Goal: Complete application form: Fill out and submit a form for a specific purpose

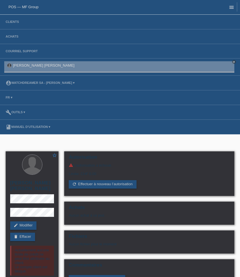
click at [233, 9] on icon "menu" at bounding box center [232, 8] width 6 height 6
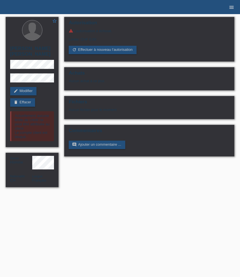
click at [234, 7] on icon "menu" at bounding box center [232, 8] width 6 height 6
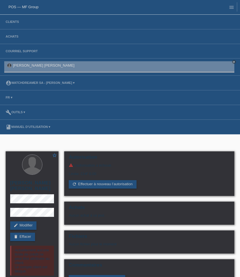
click at [19, 25] on li "Clients" at bounding box center [120, 22] width 240 height 15
click at [14, 22] on link "Clients" at bounding box center [12, 21] width 19 height 3
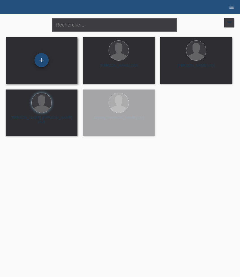
click at [40, 62] on div "+" at bounding box center [42, 60] width 14 height 14
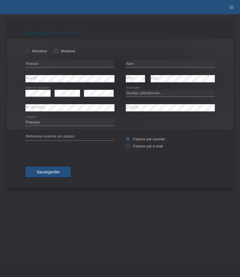
click at [38, 51] on label "Monsieur" at bounding box center [36, 51] width 22 height 4
click at [29, 51] on input "Monsieur" at bounding box center [27, 51] width 4 height 4
radio input "true"
click at [58, 67] on input "text" at bounding box center [69, 64] width 89 height 7
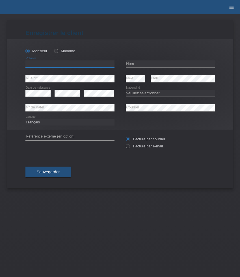
paste input "Elvis"
type input "Elvis"
click at [158, 63] on input "text" at bounding box center [170, 64] width 89 height 7
paste input "[DEMOGRAPHIC_DATA]"
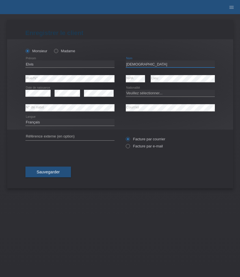
type input "[DEMOGRAPHIC_DATA]"
click at [146, 113] on div "error Courriel" at bounding box center [170, 108] width 89 height 15
click at [104, 165] on div "Sauvegarder" at bounding box center [120, 172] width 190 height 33
click at [51, 124] on select "Deutsch Français Italiano English" at bounding box center [69, 122] width 89 height 7
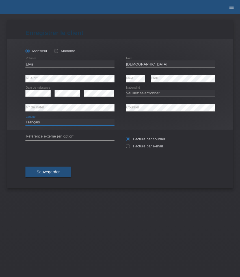
select select "en"
click at [25, 119] on select "Deutsch Français Italiano English" at bounding box center [69, 122] width 89 height 7
click at [154, 148] on label "Facture par e-mail" at bounding box center [144, 146] width 37 height 4
click at [130, 148] on input "Facture par e-mail" at bounding box center [128, 147] width 4 height 7
radio input "true"
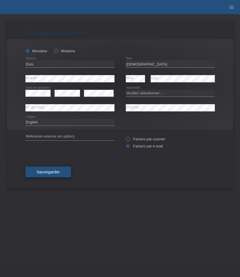
click at [59, 173] on span "Sauvegarder" at bounding box center [48, 172] width 23 height 5
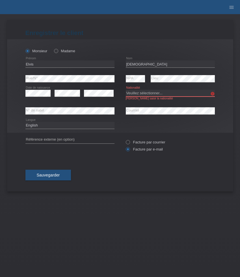
click at [140, 92] on select "Veuillez sélectionner... Suisse Allemagne Autriche Liechtenstein ------------ A…" at bounding box center [170, 93] width 89 height 7
click at [154, 94] on select "Veuillez sélectionner... Suisse Allemagne Autriche Liechtenstein ------------ A…" at bounding box center [170, 93] width 89 height 7
select select "HR"
click at [126, 90] on select "Veuillez sélectionner... Suisse Allemagne Autriche Liechtenstein ------------ A…" at bounding box center [170, 93] width 89 height 7
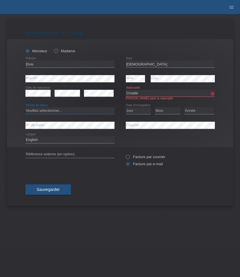
click at [65, 111] on select "Veuillez sélectionner... C B B - Statut de réfugié Autre" at bounding box center [69, 110] width 89 height 7
select select "B"
click at [25, 108] on select "Veuillez sélectionner... C B B - Statut de réfugié Autre" at bounding box center [69, 110] width 89 height 7
click at [141, 111] on select "Jour 01 02 03 04 05 06 07 08 09 10 11" at bounding box center [138, 110] width 25 height 7
select select "01"
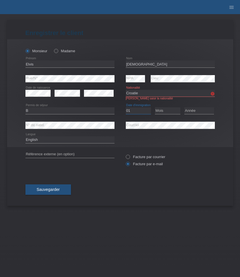
click at [126, 108] on select "Jour 01 02 03 04 05 06 07 08 09 10 11" at bounding box center [138, 110] width 25 height 7
click at [165, 112] on select "Mois 01 02 03 04 05 06 07 08 09 10 11" at bounding box center [167, 110] width 25 height 7
select select "01"
click at [155, 108] on select "Mois 01 02 03 04 05 06 07 08 09 10 11" at bounding box center [167, 110] width 25 height 7
click at [188, 115] on div "Année 2025 2024 2023 2022 2021 2020 2019 2018 2017" at bounding box center [199, 111] width 30 height 14
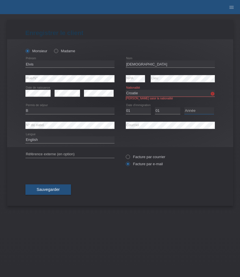
click at [192, 111] on select "Année 2025 2024 2023 2022 2021 2020 2019 2018 2017 2016 2015 2014 2013 2012 201…" at bounding box center [199, 110] width 30 height 7
select select "2022"
click at [184, 108] on select "Année 2025 2024 2023 2022 2021 2020 2019 2018 2017 2016 2015 2014 2013 2012 201…" at bounding box center [199, 110] width 30 height 7
click at [53, 188] on button "Sauvegarder" at bounding box center [48, 190] width 46 height 11
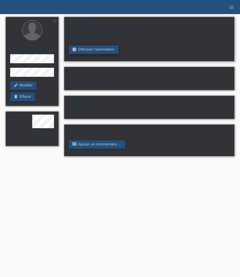
click at [95, 51] on link "assignment_turned_in Effectuer l’autorisation" at bounding box center [94, 50] width 50 height 8
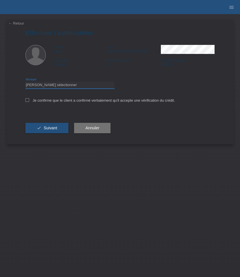
click at [64, 87] on select "Veuillez sélectionner CHF 1.00 - CHF 499.00 CHF 500.00 - CHF 1'999.00 CHF 2'000…" at bounding box center [69, 85] width 89 height 7
select select "3"
click at [25, 83] on select "Veuillez sélectionner CHF 1.00 - CHF 499.00 CHF 500.00 - CHF 1'999.00 CHF 2'000…" at bounding box center [69, 85] width 89 height 7
click at [28, 102] on icon at bounding box center [27, 100] width 4 height 4
click at [28, 102] on input "Je confirme que le client a confirmé verbalement qu'il accepte une vérification…" at bounding box center [27, 100] width 4 height 4
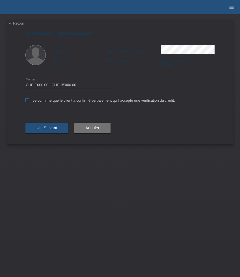
checkbox input "true"
click at [44, 132] on button "check Suivant" at bounding box center [46, 128] width 43 height 11
